Goal: Find specific page/section: Find specific page/section

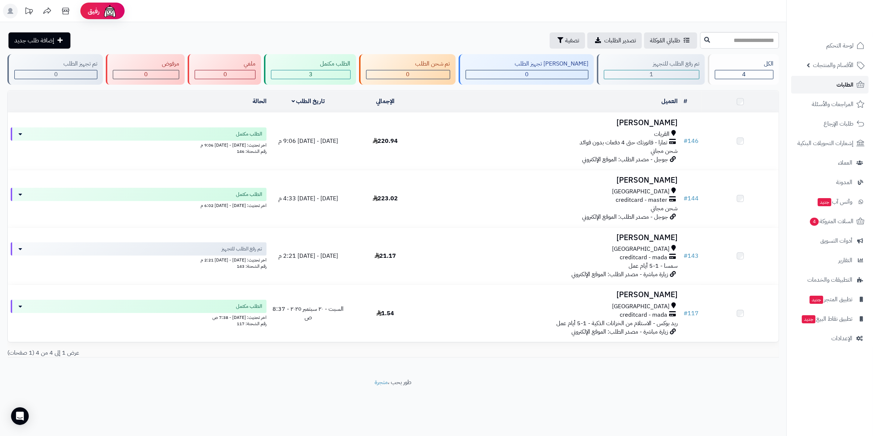
click at [841, 84] on span "الطلبات" at bounding box center [844, 85] width 17 height 10
click at [842, 42] on span "لوحة التحكم" at bounding box center [840, 46] width 27 height 10
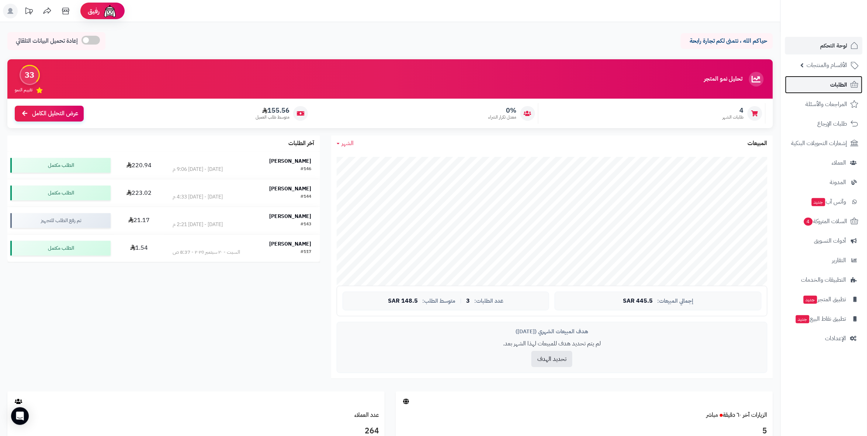
click at [828, 88] on link "الطلبات" at bounding box center [823, 85] width 77 height 18
